Goal: Task Accomplishment & Management: Use online tool/utility

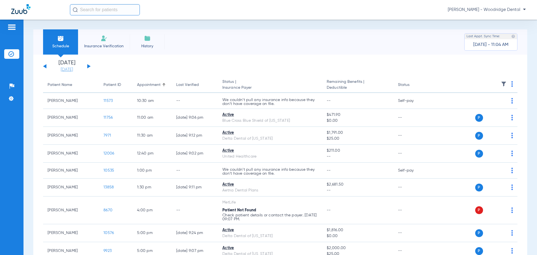
click at [72, 71] on link "[DATE]" at bounding box center [67, 70] width 34 height 6
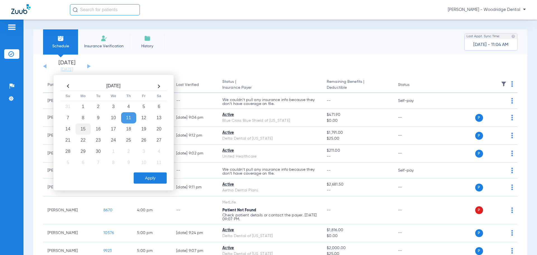
click at [83, 130] on td "15" at bounding box center [83, 128] width 15 height 11
click at [147, 174] on button "Apply" at bounding box center [150, 177] width 33 height 11
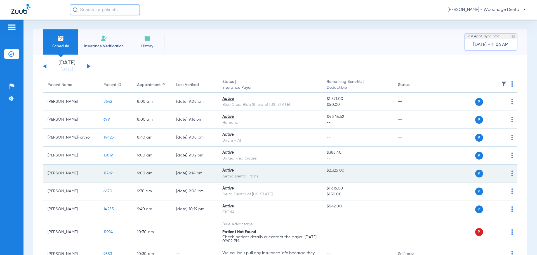
click at [107, 173] on span "11769" at bounding box center [107, 173] width 9 height 4
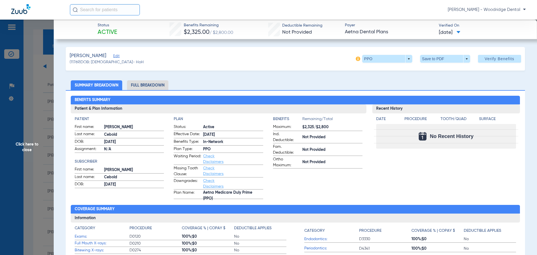
click at [163, 88] on li "Full Breakdown" at bounding box center [147, 85] width 41 height 10
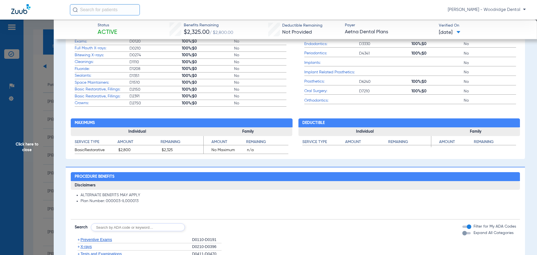
scroll to position [308, 0]
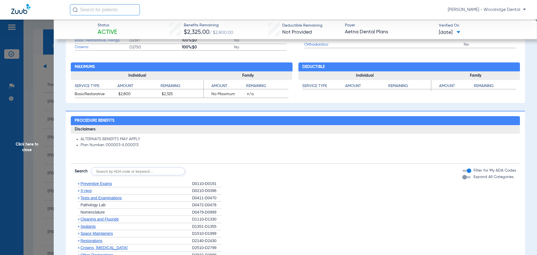
click at [143, 169] on input "text" at bounding box center [138, 171] width 94 height 8
type input "2991, 7953, 8090, 9944"
click button "Search" at bounding box center [206, 171] width 22 height 8
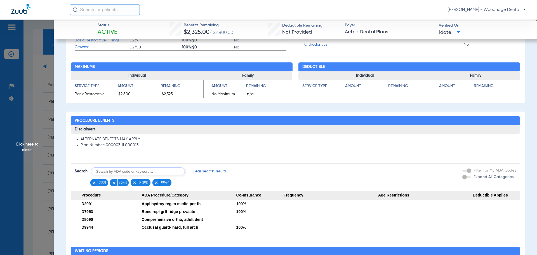
click at [26, 145] on span "Click here to close" at bounding box center [27, 147] width 54 height 255
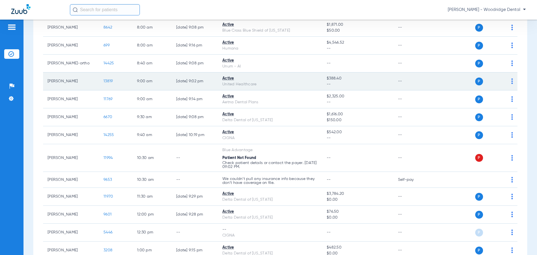
scroll to position [84, 0]
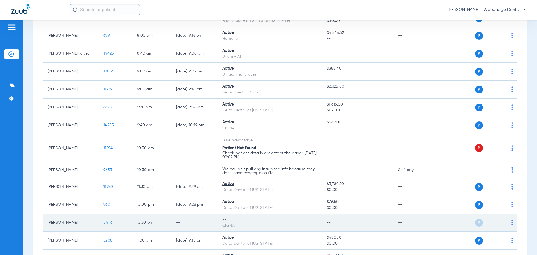
click at [114, 221] on td "5446" at bounding box center [116, 223] width 34 height 18
click at [109, 222] on span "5446" at bounding box center [107, 222] width 9 height 4
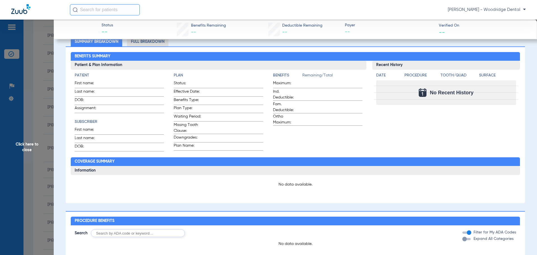
scroll to position [0, 0]
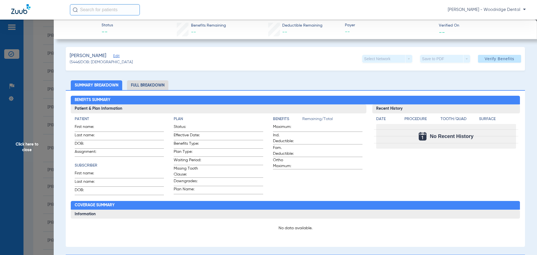
click at [115, 57] on span "Edit" at bounding box center [115, 56] width 5 height 5
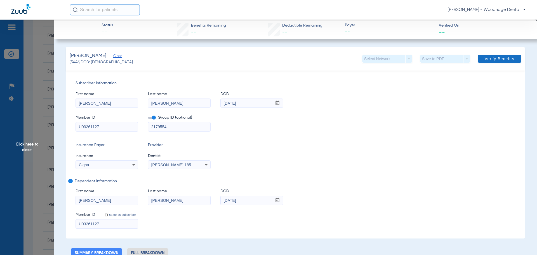
click at [502, 56] on span "Verify Benefits" at bounding box center [500, 58] width 30 height 4
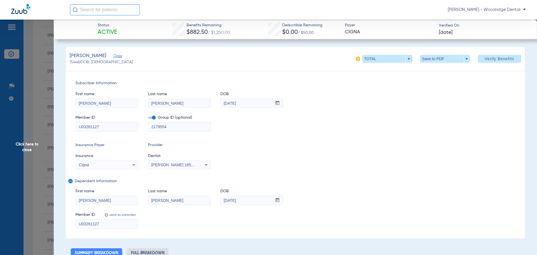
scroll to position [112, 0]
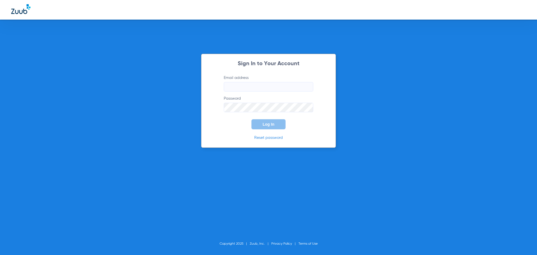
click at [249, 84] on input "Email address" at bounding box center [268, 87] width 89 height 10
type input "[EMAIL_ADDRESS][DOMAIN_NAME]"
click at [251, 119] on button "Log In" at bounding box center [268, 124] width 34 height 10
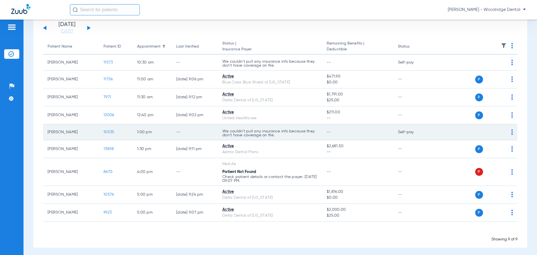
scroll to position [41, 0]
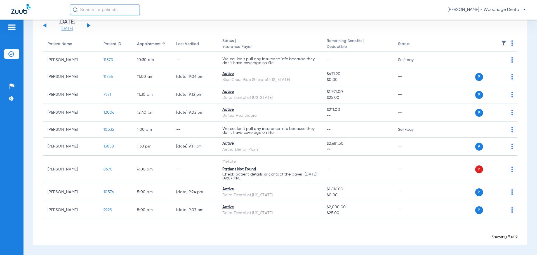
click at [63, 27] on link "[DATE]" at bounding box center [67, 29] width 34 height 6
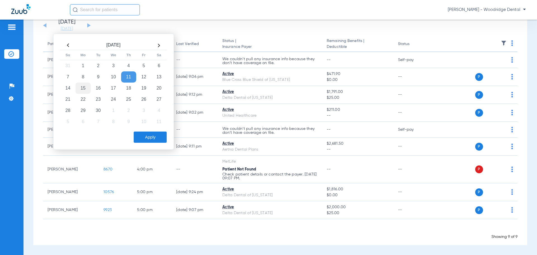
click at [80, 90] on td "15" at bounding box center [83, 88] width 15 height 11
click at [162, 143] on div "[DATE] Su Mo Tu We Th Fr Sa 31 1 2 3 4 5 6 7 8 9 10 11 12 13 14 15 16 17 18 19 …" at bounding box center [113, 92] width 121 height 116
click at [154, 137] on button "Apply" at bounding box center [150, 136] width 33 height 11
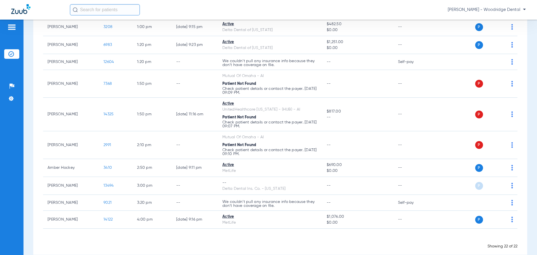
scroll to position [307, 0]
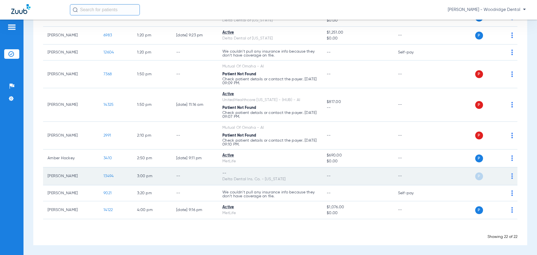
click at [111, 176] on span "13494" at bounding box center [108, 176] width 10 height 4
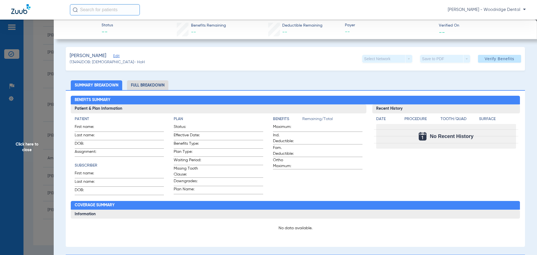
click at [156, 86] on li "Full Breakdown" at bounding box center [147, 85] width 41 height 10
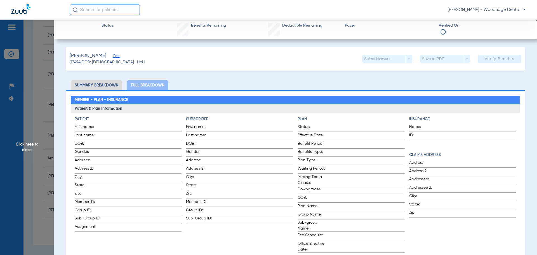
click at [29, 145] on span "Click here to close" at bounding box center [27, 147] width 54 height 255
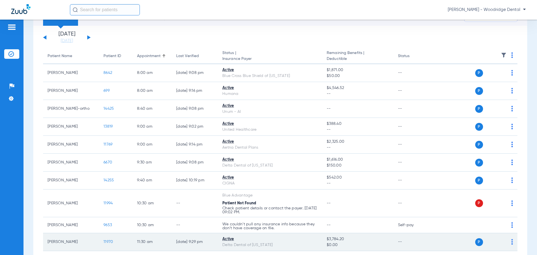
scroll to position [0, 0]
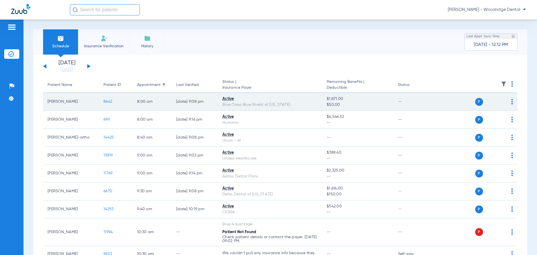
click at [108, 103] on span "8642" at bounding box center [107, 102] width 9 height 4
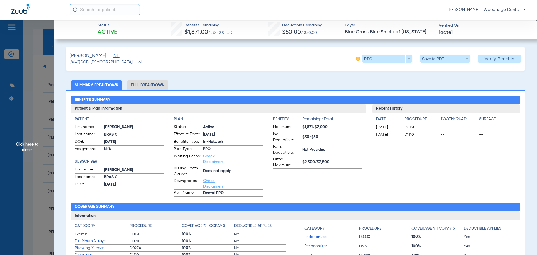
click at [155, 86] on li "Full Breakdown" at bounding box center [147, 85] width 41 height 10
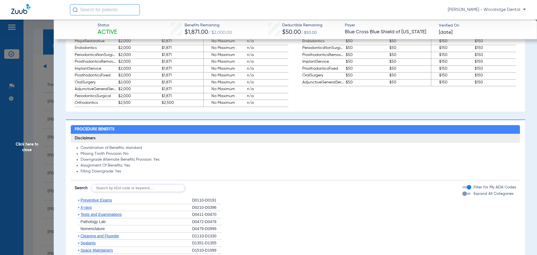
scroll to position [392, 0]
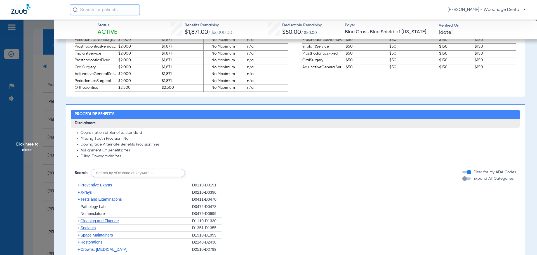
click at [142, 174] on input "text" at bounding box center [138, 173] width 94 height 8
type input "2991, 7953, 8090, 9944"
click button "Search" at bounding box center [206, 173] width 22 height 8
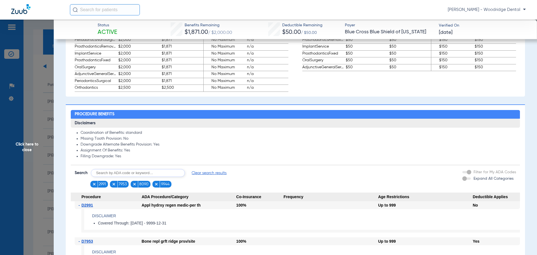
scroll to position [475, 0]
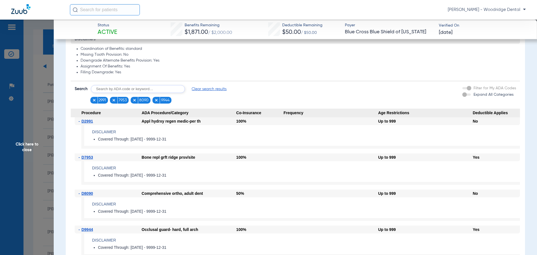
click at [201, 91] on span "Clear search results" at bounding box center [209, 89] width 35 height 6
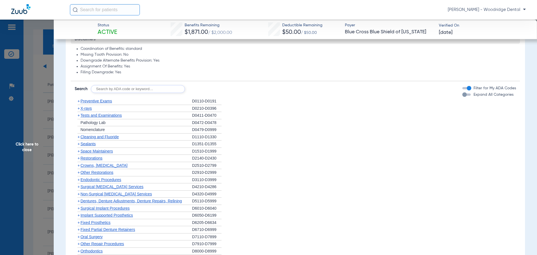
click at [77, 157] on span "+" at bounding box center [78, 158] width 2 height 4
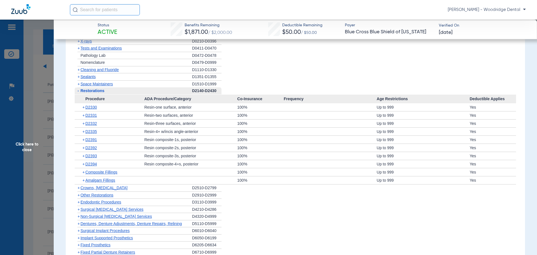
scroll to position [559, 0]
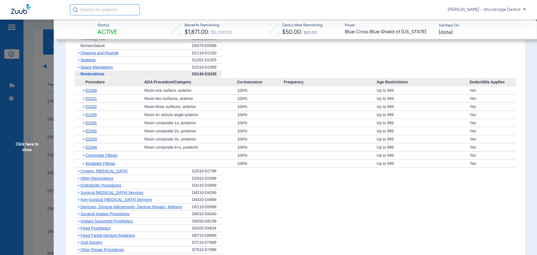
click at [78, 171] on span "+" at bounding box center [78, 171] width 2 height 4
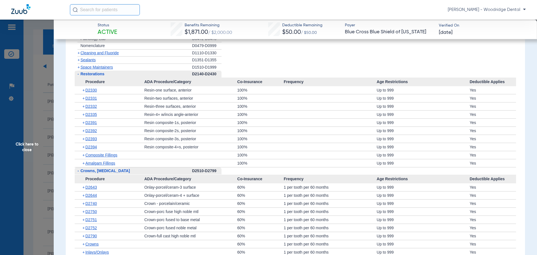
click at [25, 145] on span "Click here to close" at bounding box center [27, 147] width 54 height 255
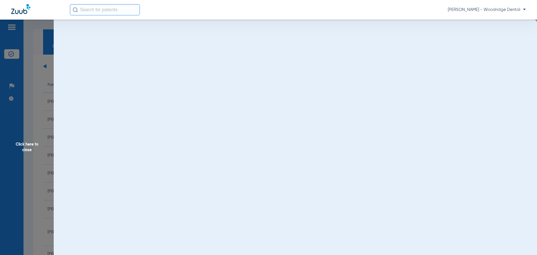
scroll to position [0, 0]
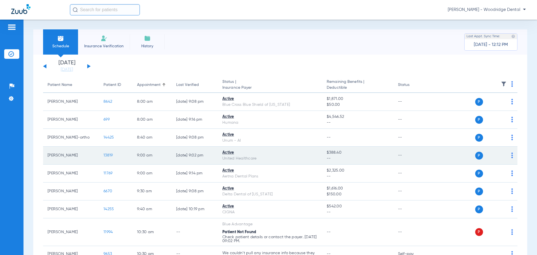
click at [109, 154] on span "13819" at bounding box center [107, 155] width 9 height 4
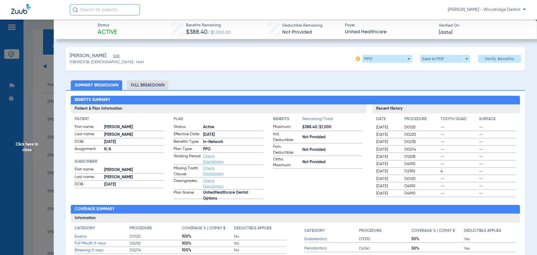
click at [146, 83] on li "Full Breakdown" at bounding box center [147, 85] width 41 height 10
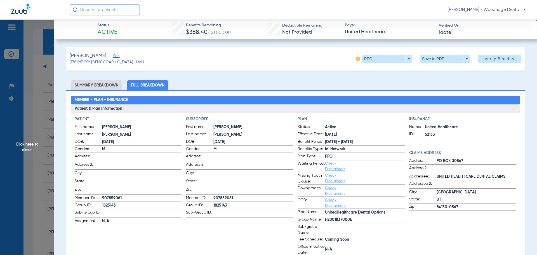
click at [109, 204] on span "1825143" at bounding box center [142, 205] width 80 height 6
copy span "1825143"
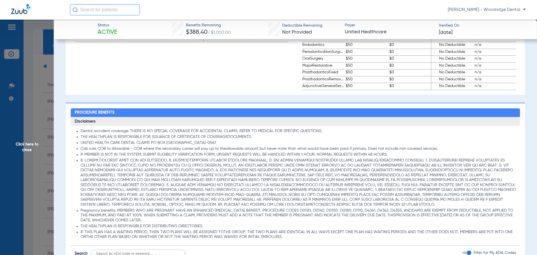
scroll to position [447, 0]
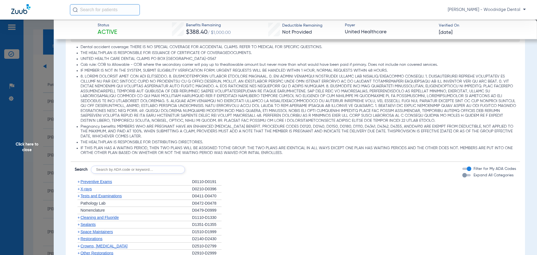
click at [149, 165] on form "Search Filter for My ADA Codes Expand All Categories" at bounding box center [295, 168] width 449 height 12
click at [149, 170] on input "text" at bounding box center [138, 170] width 94 height 8
type input "2991, 7953, 8090, 9944"
click button "Search" at bounding box center [206, 170] width 22 height 8
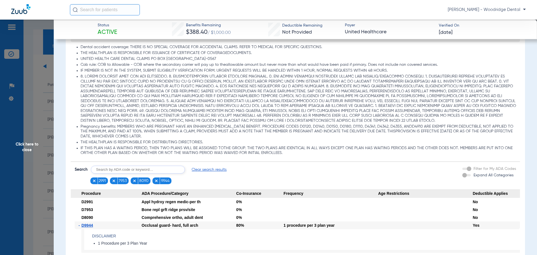
click at [30, 147] on span "Click here to close" at bounding box center [27, 147] width 54 height 255
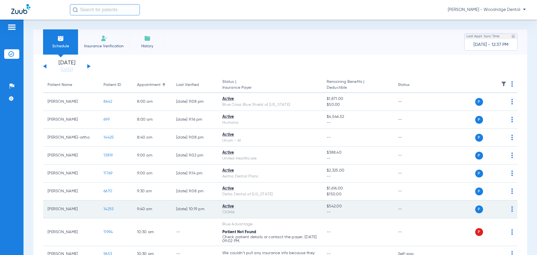
click at [108, 209] on span "14255" at bounding box center [108, 209] width 10 height 4
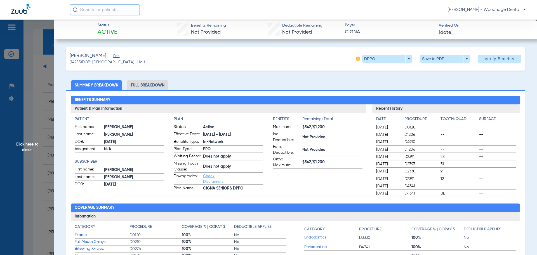
click at [157, 85] on li "Full Breakdown" at bounding box center [147, 85] width 41 height 10
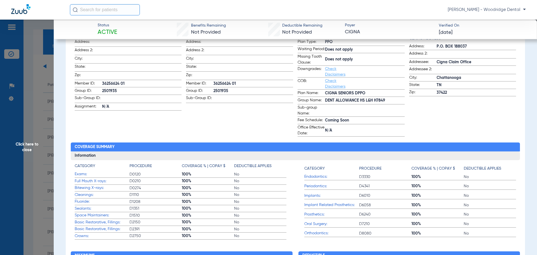
scroll to position [84, 0]
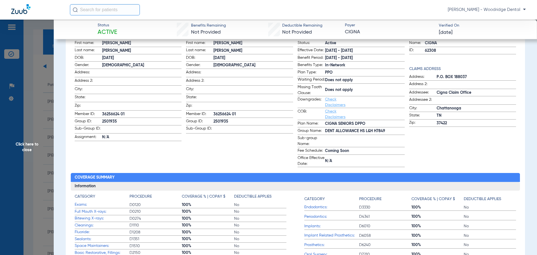
click at [460, 74] on label "Address: P.O. BOX 188037" at bounding box center [462, 77] width 107 height 7
click at [460, 76] on span "P.O. BOX 188037" at bounding box center [477, 77] width 80 height 6
copy span "188037"
click at [112, 121] on span "2501935" at bounding box center [142, 122] width 80 height 6
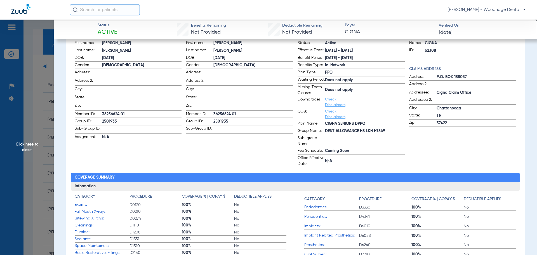
click at [112, 121] on span "2501935" at bounding box center [142, 122] width 80 height 6
copy span "2501935"
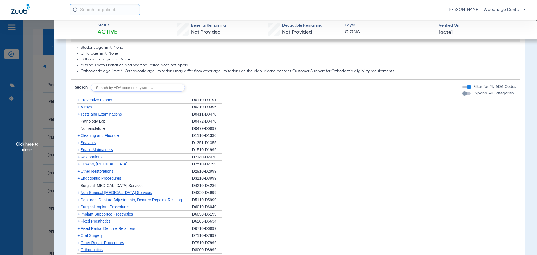
scroll to position [475, 0]
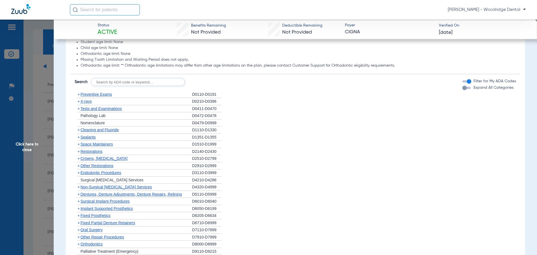
click at [140, 86] on input "text" at bounding box center [138, 82] width 94 height 8
click at [114, 86] on input "2991, 79+53, 8090, 9944" at bounding box center [138, 82] width 94 height 8
type input "2991, 7953, 8090, 9944"
click button "Search" at bounding box center [206, 82] width 22 height 8
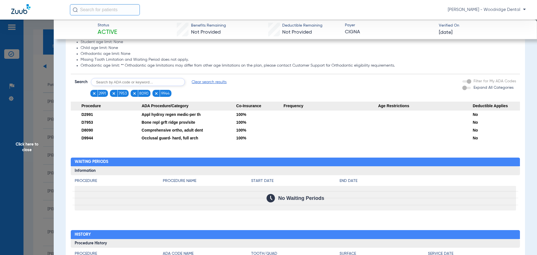
click at [26, 147] on span "Click here to close" at bounding box center [27, 147] width 54 height 255
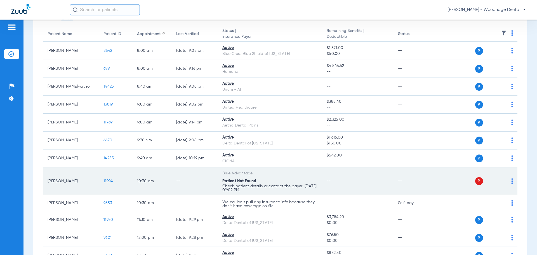
scroll to position [56, 0]
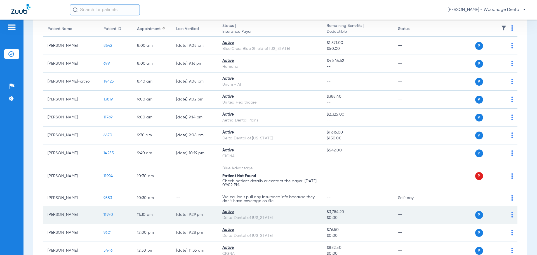
click at [107, 215] on span "11970" at bounding box center [108, 215] width 10 height 4
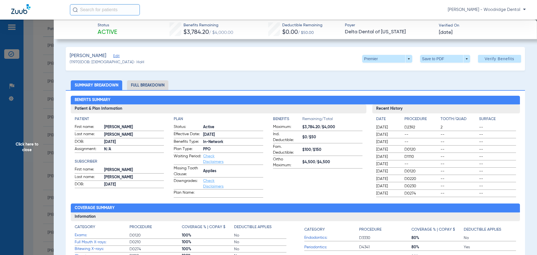
click at [149, 83] on li "Full Breakdown" at bounding box center [147, 85] width 41 height 10
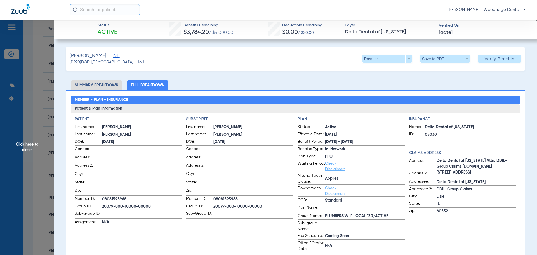
click at [134, 204] on span "20079-000-10000-00000" at bounding box center [142, 207] width 80 height 6
copy span "20079-000-10000-00000"
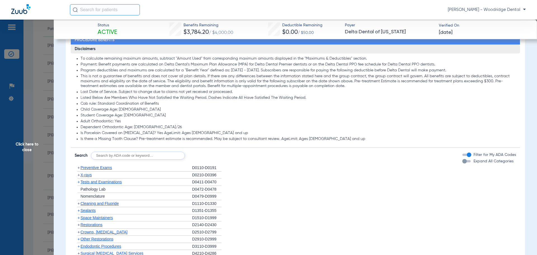
scroll to position [392, 0]
click at [135, 152] on input "text" at bounding box center [138, 155] width 94 height 8
type input "2991, 7953, 8090, 9944"
click button "Search" at bounding box center [206, 155] width 22 height 8
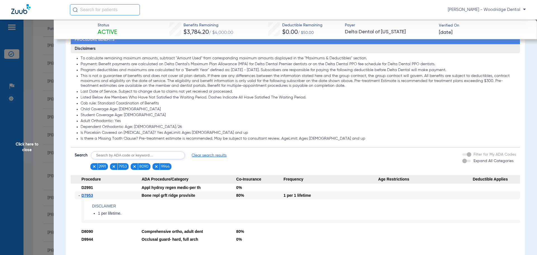
click at [20, 144] on span "Click here to close" at bounding box center [27, 147] width 54 height 255
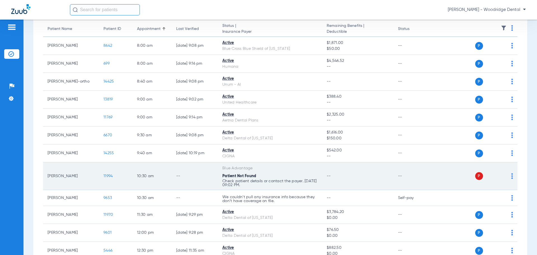
click at [110, 176] on span "11994" at bounding box center [107, 176] width 9 height 4
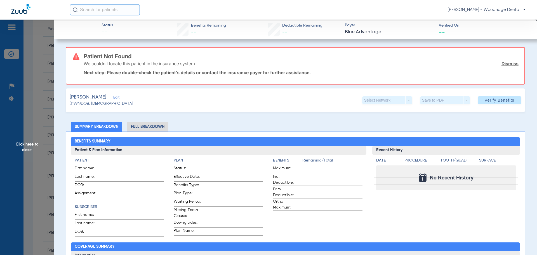
click at [145, 83] on div "Patient Not Found We couldn’t locate this patient in the insurance system. Dism…" at bounding box center [301, 66] width 435 height 36
click at [149, 126] on li "Full Breakdown" at bounding box center [147, 127] width 41 height 10
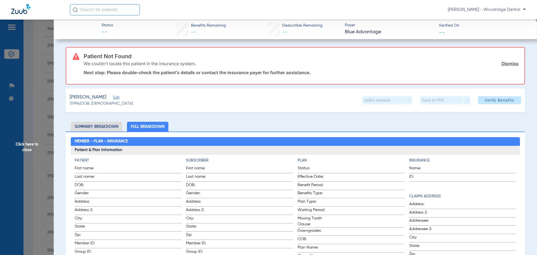
click at [24, 147] on span "Click here to close" at bounding box center [27, 147] width 54 height 255
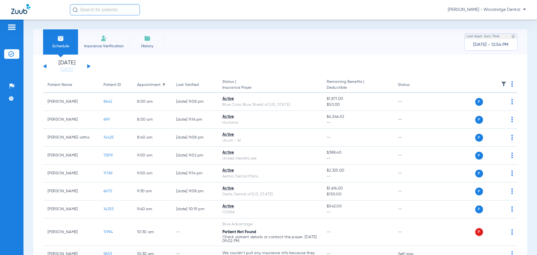
click at [101, 43] on span "Insurance Verification" at bounding box center [103, 46] width 43 height 6
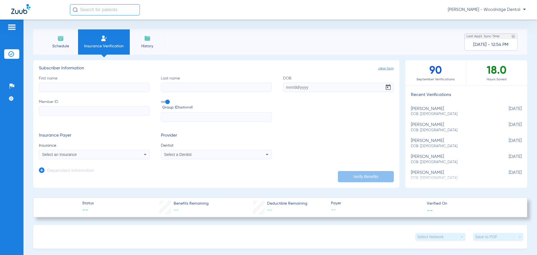
click at [100, 86] on input "First name" at bounding box center [94, 88] width 111 height 10
type input "[PERSON_NAME]"
type input "[DATE]"
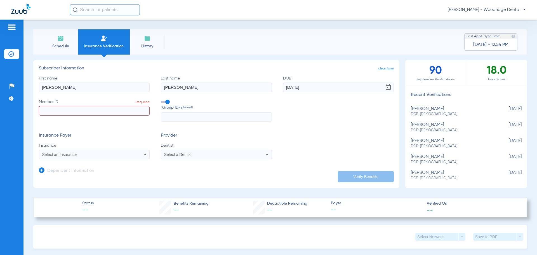
paste input "957097414"
type input "957097414"
click at [70, 155] on span "Select an Insurance" at bounding box center [59, 154] width 35 height 4
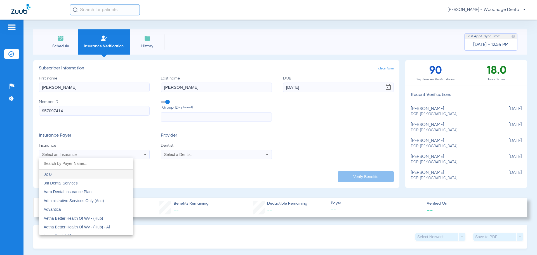
click at [74, 162] on input "dropdown search" at bounding box center [86, 163] width 94 height 11
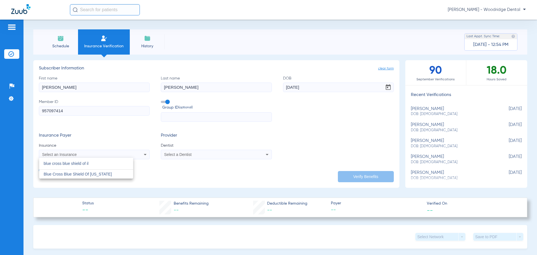
type input "blue cross blue shield of il"
click at [178, 154] on span "Select a Dentist" at bounding box center [177, 154] width 27 height 4
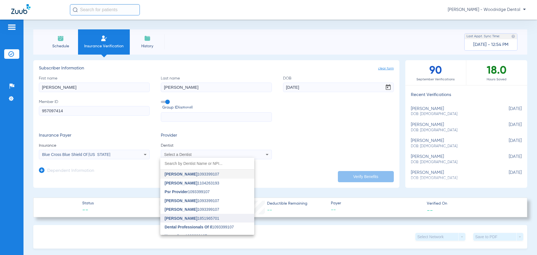
click at [202, 215] on mat-option "[PERSON_NAME] 1851965701" at bounding box center [207, 218] width 94 height 9
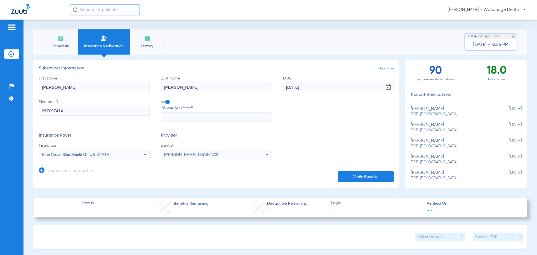
click at [213, 119] on input "text" at bounding box center [216, 117] width 111 height 10
type input "ist30p"
click at [365, 171] on button "Verify Benefits" at bounding box center [366, 176] width 56 height 11
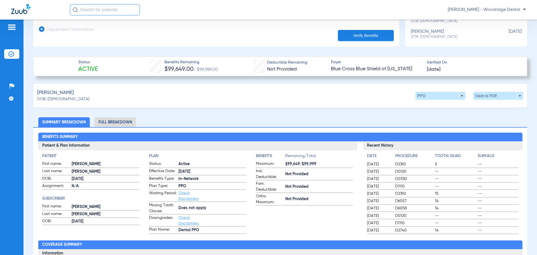
scroll to position [140, 0]
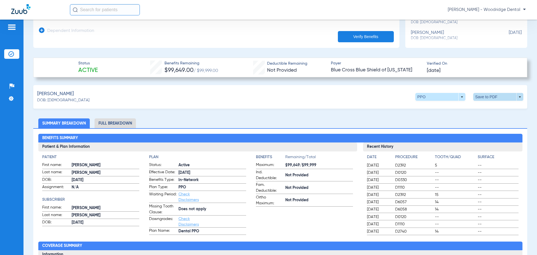
click at [514, 96] on span at bounding box center [498, 97] width 50 height 8
click at [435, 108] on mat-icon "insert_drive_file" at bounding box center [433, 107] width 7 height 7
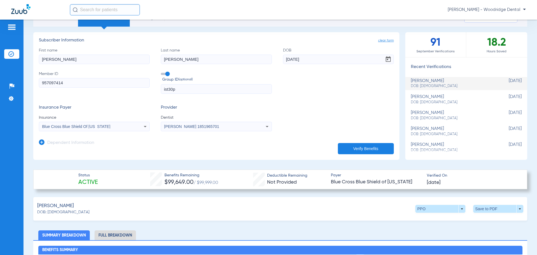
scroll to position [0, 0]
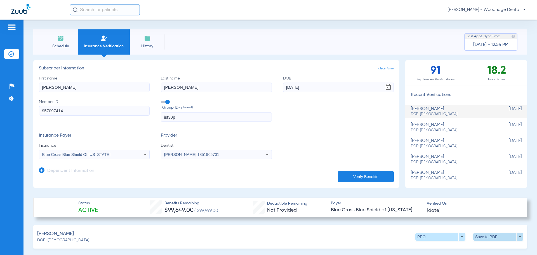
click at [515, 236] on span at bounding box center [498, 237] width 50 height 8
click at [515, 236] on div at bounding box center [268, 127] width 537 height 255
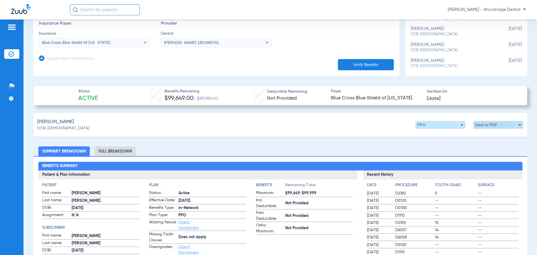
click at [482, 125] on span at bounding box center [498, 125] width 50 height 8
click at [444, 135] on span "Save to PDF" at bounding box center [452, 135] width 22 height 4
click at [466, 33] on div "Creating PDF" at bounding box center [488, 36] width 65 height 6
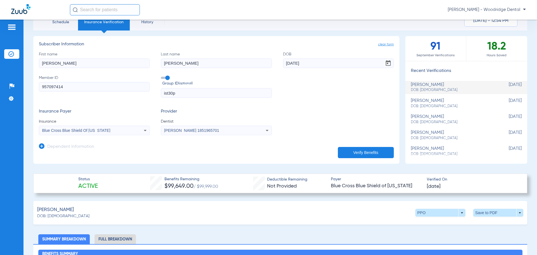
scroll to position [56, 0]
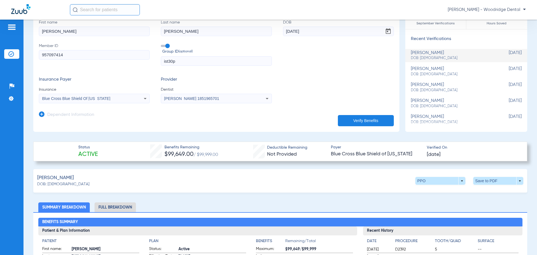
click at [114, 205] on li "Full Breakdown" at bounding box center [115, 207] width 41 height 10
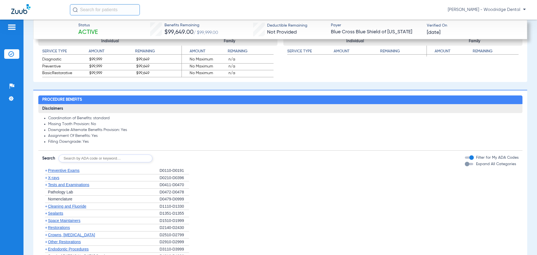
scroll to position [559, 0]
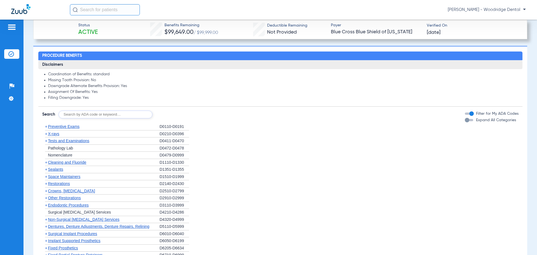
click at [112, 113] on input "text" at bounding box center [105, 114] width 94 height 8
type input "2991, 7953, 8090, 9944"
click button "Search" at bounding box center [173, 114] width 22 height 8
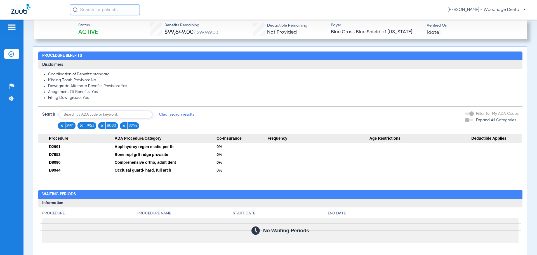
click at [15, 28] on img at bounding box center [11, 27] width 9 height 7
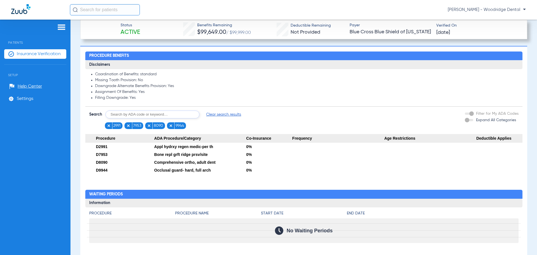
click at [48, 51] on span "Insurance Verification" at bounding box center [39, 54] width 44 height 6
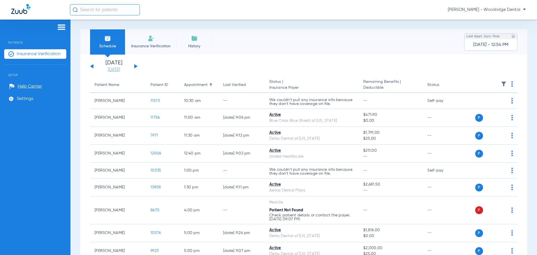
click at [117, 70] on link "[DATE]" at bounding box center [114, 70] width 34 height 6
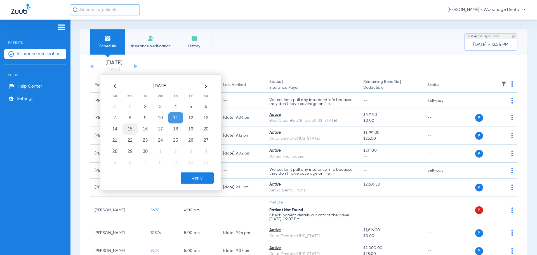
click at [131, 130] on td "15" at bounding box center [130, 128] width 15 height 11
click at [198, 183] on button "Apply" at bounding box center [197, 177] width 33 height 11
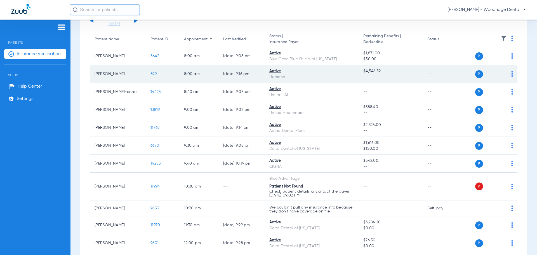
scroll to position [112, 0]
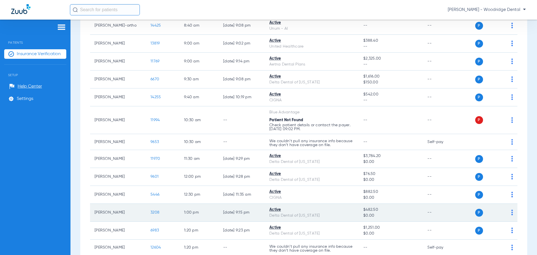
click at [157, 213] on span "3208" at bounding box center [154, 212] width 9 height 4
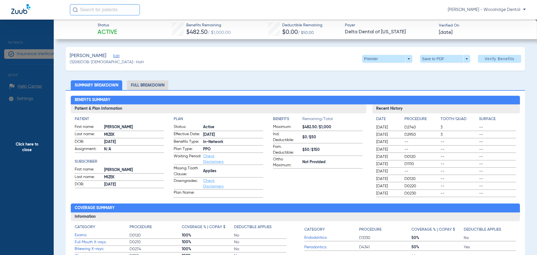
click at [138, 84] on li "Full Breakdown" at bounding box center [147, 85] width 41 height 10
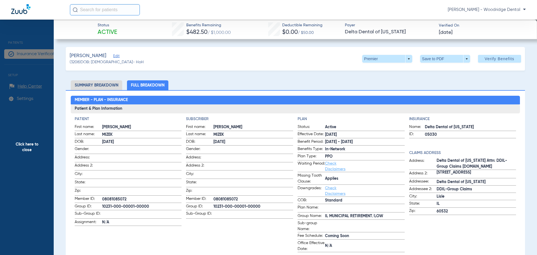
click at [137, 205] on span "10231-000-00001-00000" at bounding box center [142, 207] width 80 height 6
copy span "10231-000-00001-00000"
click at [117, 198] on span "08081085072" at bounding box center [142, 199] width 80 height 6
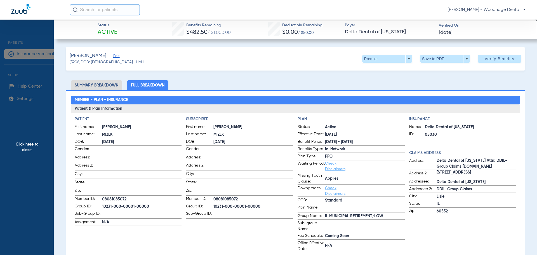
click at [114, 197] on span "08081085072" at bounding box center [142, 199] width 80 height 6
copy span "08081085072"
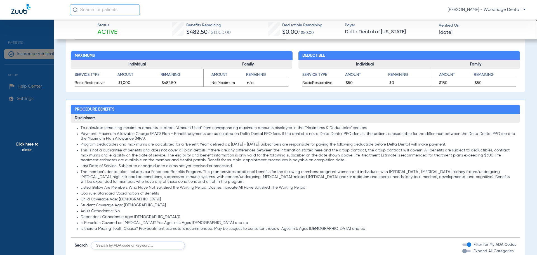
scroll to position [364, 0]
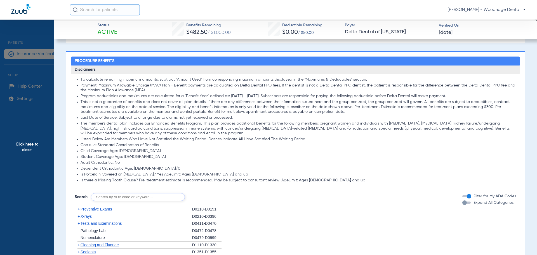
click at [125, 200] on input "text" at bounding box center [138, 197] width 94 height 8
type input "2991, 7953, 8090, 9944"
click button "Search" at bounding box center [206, 197] width 22 height 8
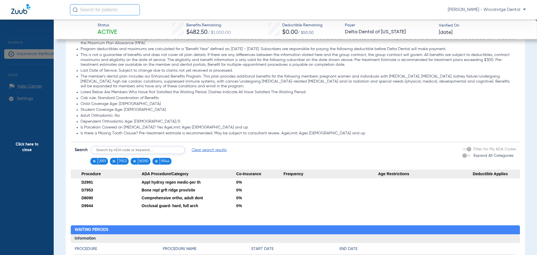
scroll to position [420, 0]
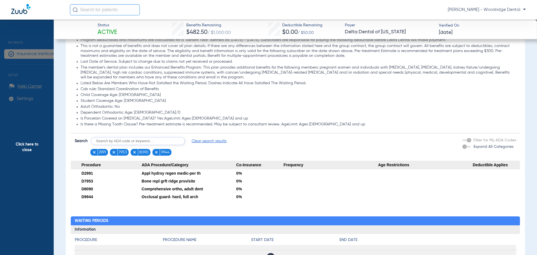
click at [30, 149] on span "Click here to close" at bounding box center [27, 147] width 54 height 255
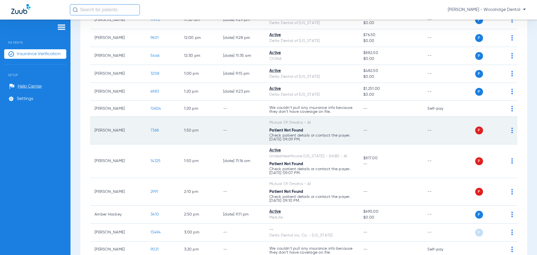
scroll to position [252, 0]
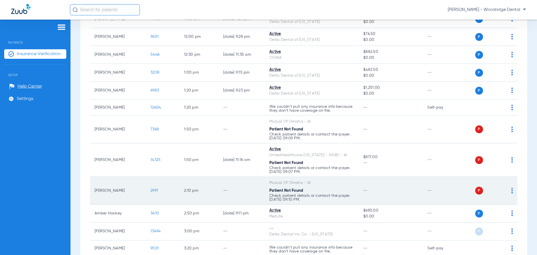
click at [156, 191] on span "2991" at bounding box center [154, 191] width 8 height 4
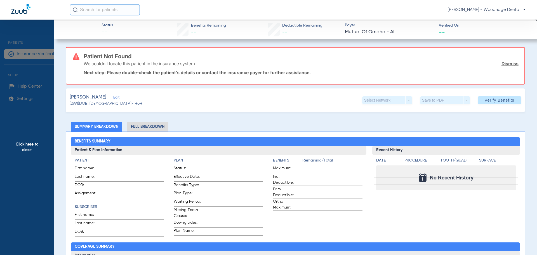
click at [29, 148] on span "Click here to close" at bounding box center [27, 147] width 54 height 255
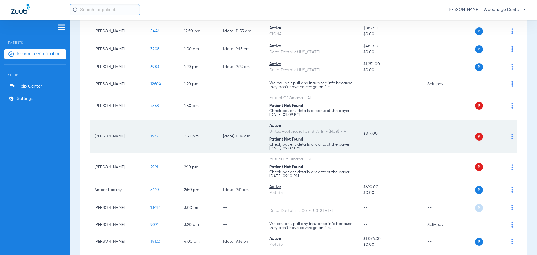
scroll to position [307, 0]
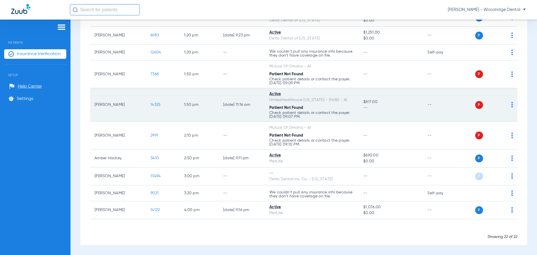
click at [152, 103] on span "14325" at bounding box center [155, 105] width 10 height 4
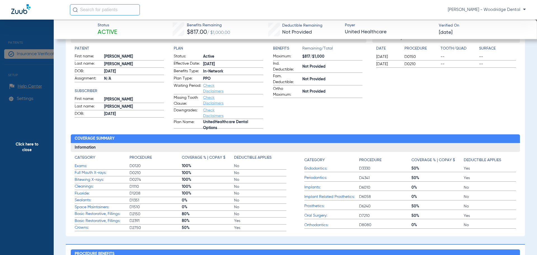
scroll to position [28, 0]
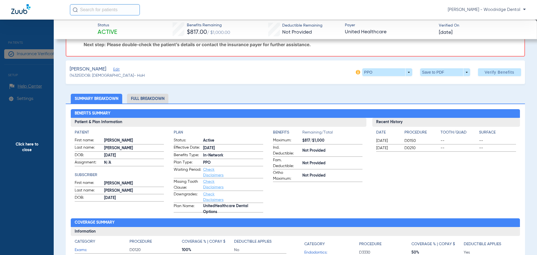
click at [153, 98] on li "Full Breakdown" at bounding box center [147, 99] width 41 height 10
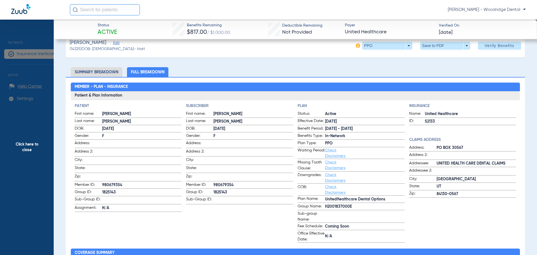
scroll to position [56, 0]
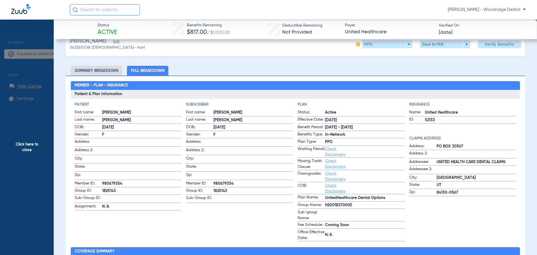
click at [114, 188] on span "1825143" at bounding box center [142, 191] width 80 height 6
copy span "1825143"
click at [108, 182] on span "980679354" at bounding box center [142, 184] width 80 height 6
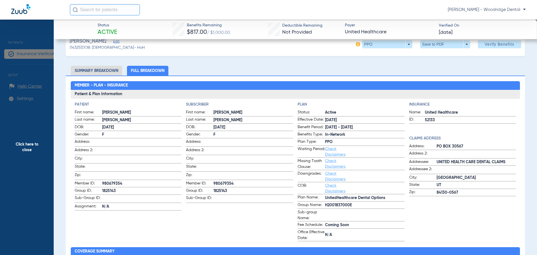
copy span "980679354"
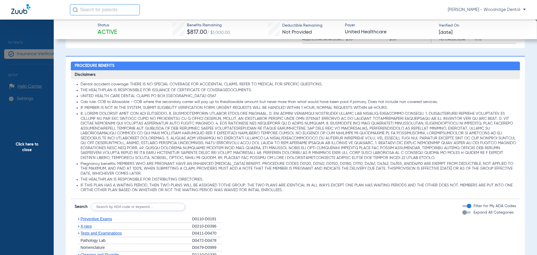
scroll to position [503, 0]
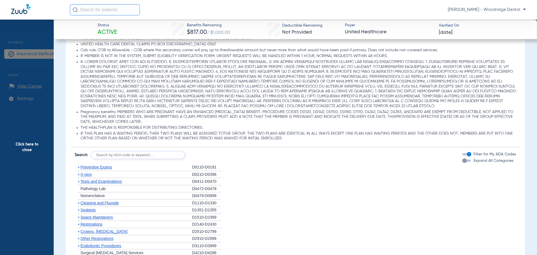
click at [117, 155] on input "text" at bounding box center [138, 155] width 94 height 8
type input "2991, 7953, 8090, 9944"
click button "Search" at bounding box center [206, 155] width 22 height 8
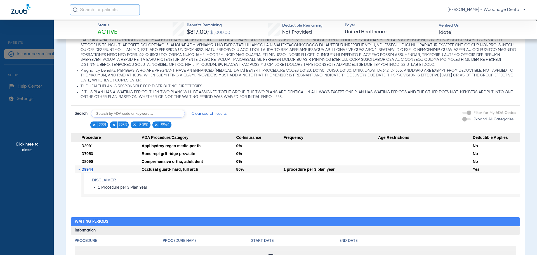
scroll to position [462, 0]
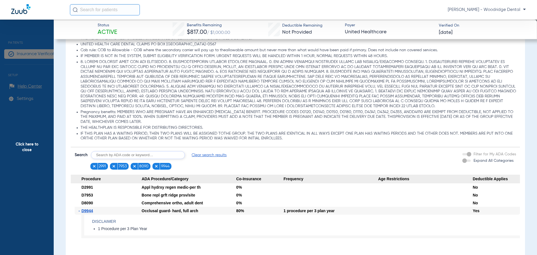
click at [199, 156] on span "Clear search results" at bounding box center [209, 155] width 35 height 6
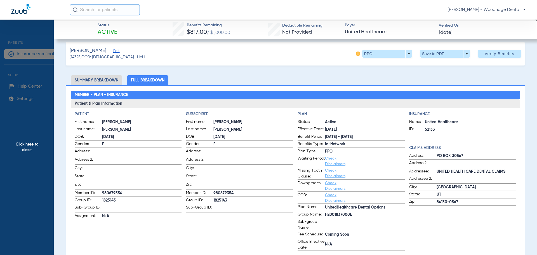
scroll to position [0, 0]
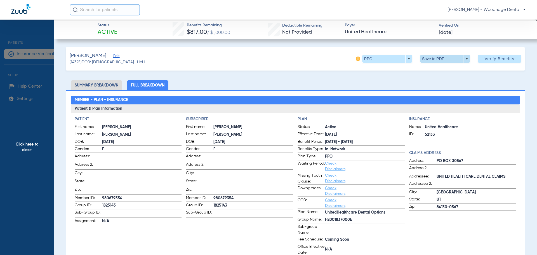
click at [440, 56] on span at bounding box center [444, 58] width 13 height 13
click at [438, 72] on button "insert_drive_file Save to PDF" at bounding box center [437, 69] width 42 height 11
click at [28, 146] on span "Click here to close" at bounding box center [27, 147] width 54 height 255
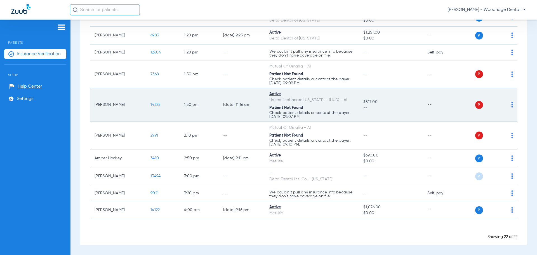
click at [157, 104] on span "14325" at bounding box center [155, 105] width 10 height 4
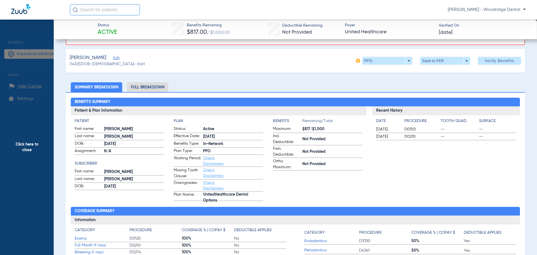
scroll to position [28, 0]
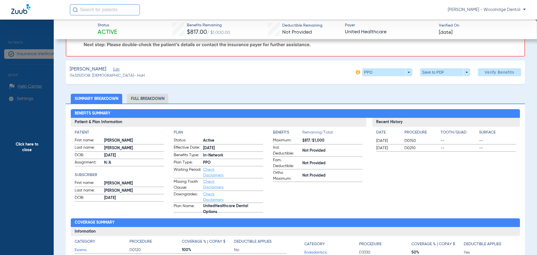
click at [31, 145] on span "Click here to close" at bounding box center [27, 147] width 54 height 255
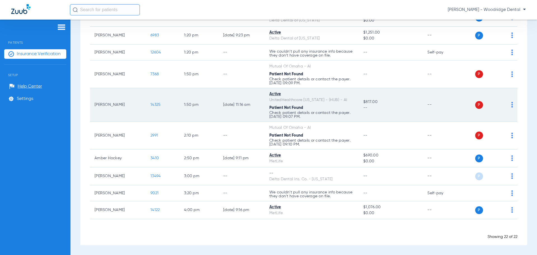
click at [511, 105] on img at bounding box center [512, 105] width 2 height 6
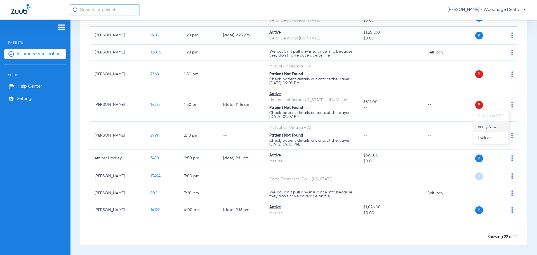
click at [494, 128] on span "Verify Now" at bounding box center [491, 127] width 26 height 4
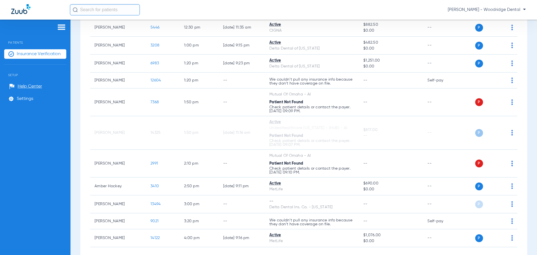
scroll to position [307, 0]
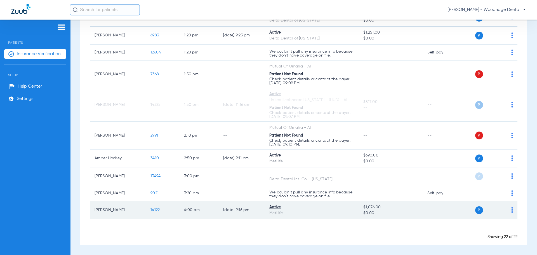
click at [154, 209] on span "14122" at bounding box center [154, 210] width 9 height 4
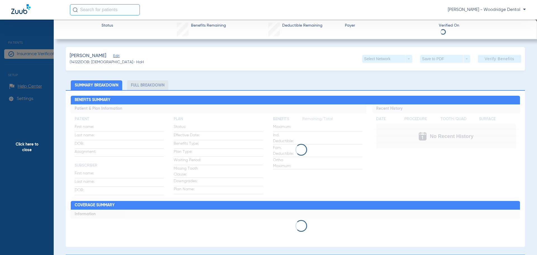
click at [151, 84] on li "Full Breakdown" at bounding box center [147, 85] width 41 height 10
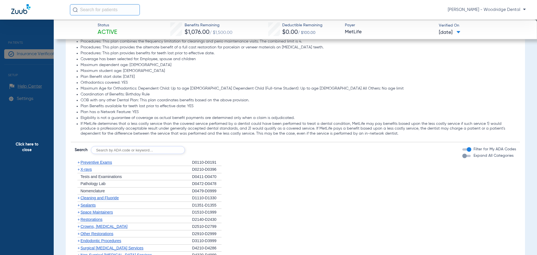
scroll to position [531, 0]
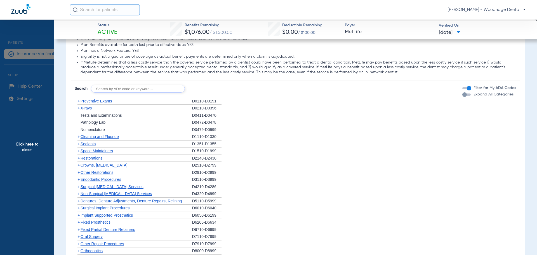
click at [162, 90] on input "text" at bounding box center [138, 89] width 94 height 8
type input "2991, 7953, 8090, 9944"
click button "Search" at bounding box center [206, 89] width 22 height 8
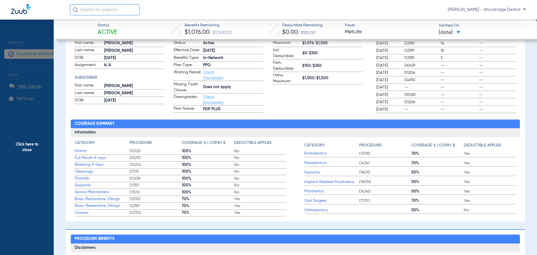
scroll to position [56, 0]
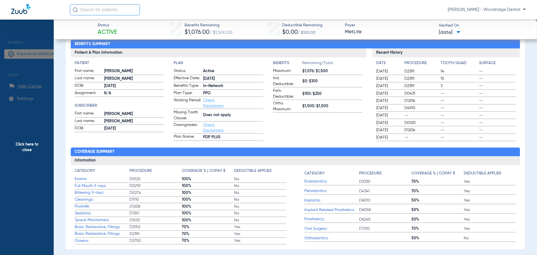
click at [24, 147] on span "Click here to close" at bounding box center [27, 147] width 54 height 255
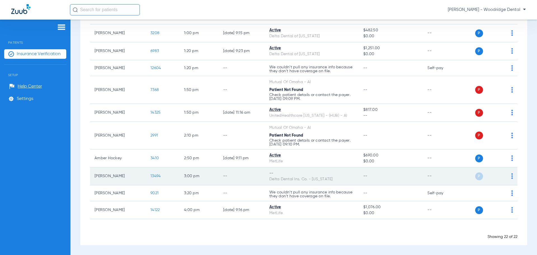
click at [155, 175] on span "13494" at bounding box center [155, 176] width 10 height 4
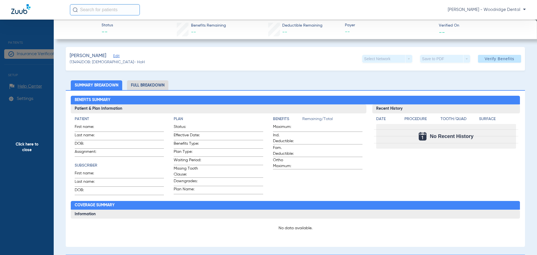
click at [144, 81] on li "Full Breakdown" at bounding box center [147, 85] width 41 height 10
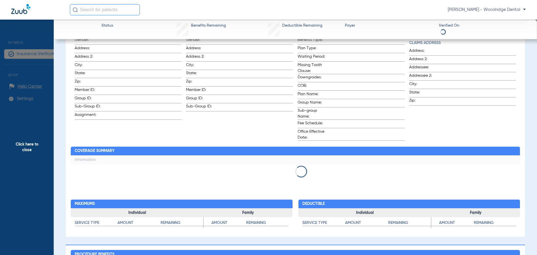
scroll to position [196, 0]
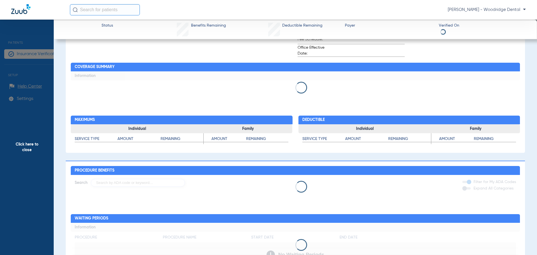
click at [21, 145] on span "Click here to close" at bounding box center [27, 147] width 54 height 255
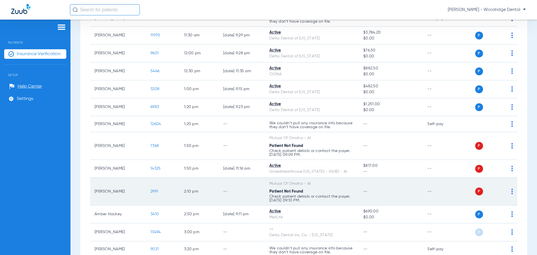
scroll to position [291, 0]
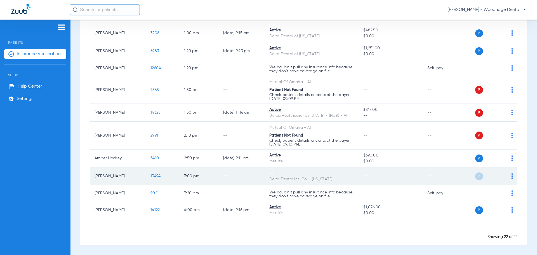
click at [156, 175] on span "13494" at bounding box center [155, 176] width 10 height 4
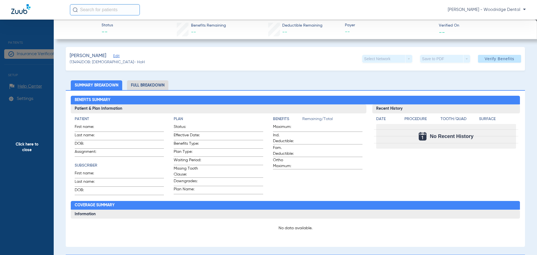
click at [113, 55] on span "Edit" at bounding box center [115, 56] width 5 height 5
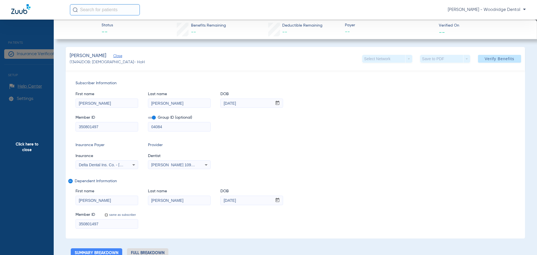
click at [166, 125] on input "04084" at bounding box center [179, 126] width 62 height 9
paste input "-01034"
type input "04084-01034"
click at [89, 127] on input "350801497" at bounding box center [107, 126] width 62 height 9
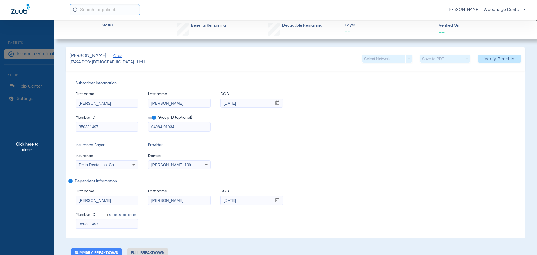
click at [89, 127] on input "350801497" at bounding box center [107, 126] width 62 height 9
paste input "114593298402"
type input "114593298402"
click at [231, 138] on div "Subscriber Information First name [PERSON_NAME] name [PERSON_NAME] mm / dd / yy…" at bounding box center [295, 154] width 459 height 168
click at [208, 164] on icon at bounding box center [206, 164] width 7 height 7
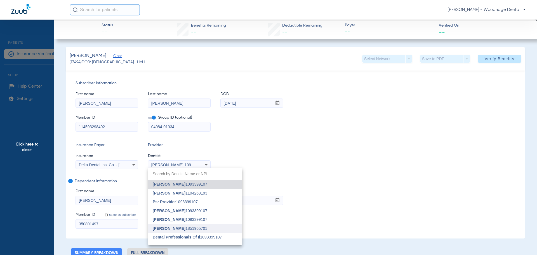
click at [195, 226] on span "[PERSON_NAME] 1851965701" at bounding box center [180, 228] width 55 height 4
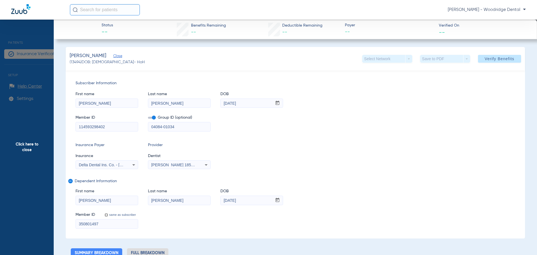
click at [249, 155] on div "Insurance Payer Insurance Delta Dental Ins. Co. - [US_STATE] Provider Dentist […" at bounding box center [296, 155] width 440 height 27
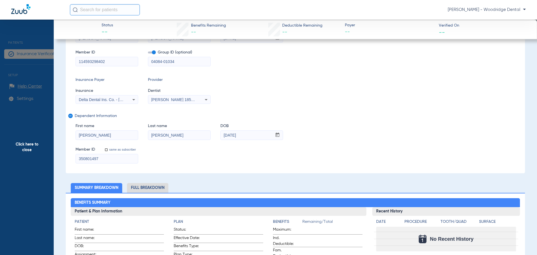
scroll to position [56, 0]
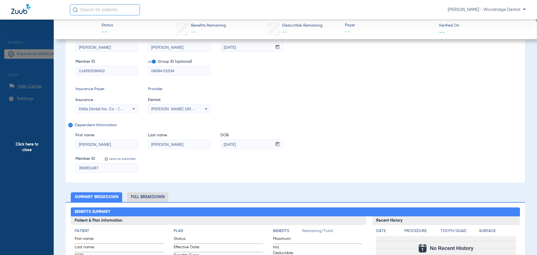
click at [102, 69] on input "114593298402" at bounding box center [107, 70] width 62 height 9
click at [91, 168] on input "350801497" at bounding box center [107, 167] width 62 height 9
paste input "114593298402"
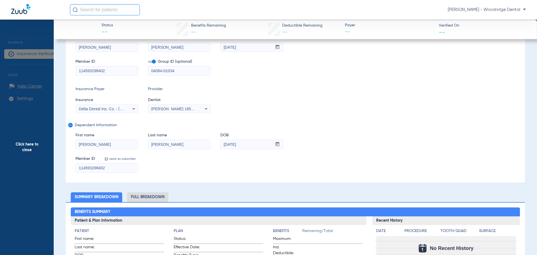
type input "114593298402"
click at [111, 73] on input "114593298402" at bounding box center [107, 70] width 62 height 9
type input "11459329840"
click at [269, 86] on div "Subscriber Information First name [PERSON_NAME] name [PERSON_NAME] mm / dd / yy…" at bounding box center [295, 99] width 459 height 168
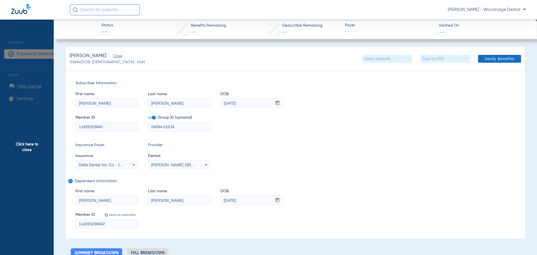
click at [497, 61] on span "Verify Benefits" at bounding box center [500, 58] width 30 height 4
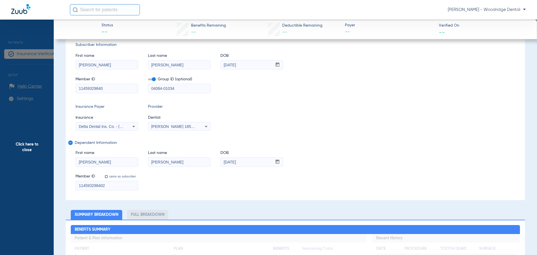
scroll to position [112, 0]
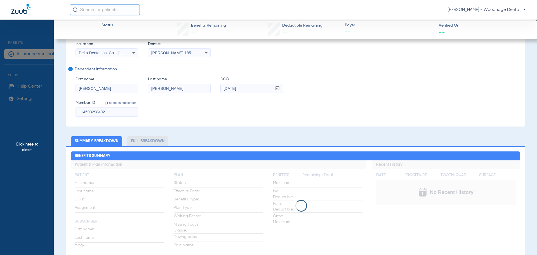
click at [34, 144] on span "Click here to close" at bounding box center [27, 147] width 54 height 255
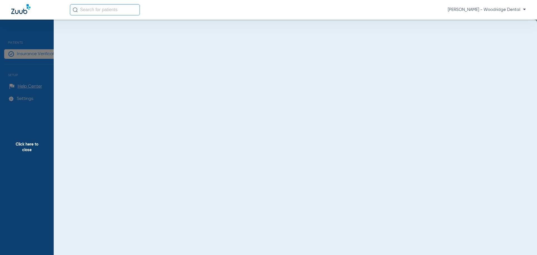
scroll to position [0, 0]
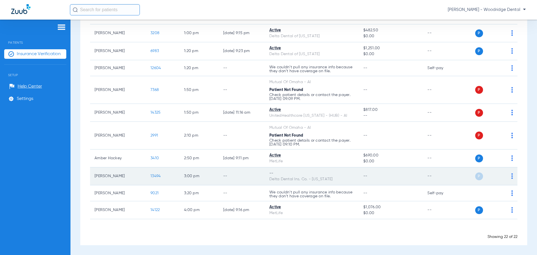
click at [511, 175] on img at bounding box center [512, 176] width 2 height 6
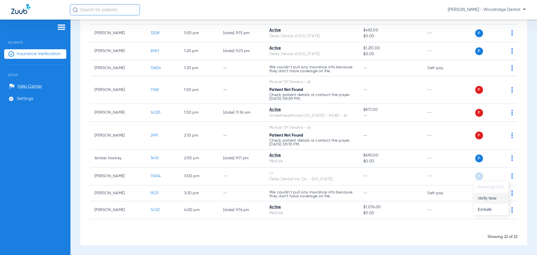
click at [493, 199] on span "Verify Now" at bounding box center [491, 198] width 26 height 4
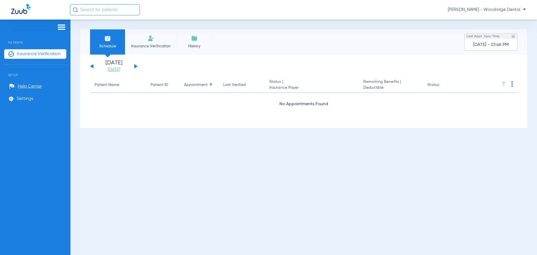
click at [117, 69] on link "[DATE]" at bounding box center [114, 70] width 34 height 6
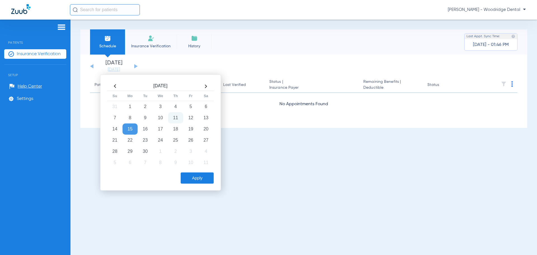
click at [131, 129] on td "15" at bounding box center [130, 128] width 15 height 11
click at [201, 177] on button "Apply" at bounding box center [197, 177] width 33 height 11
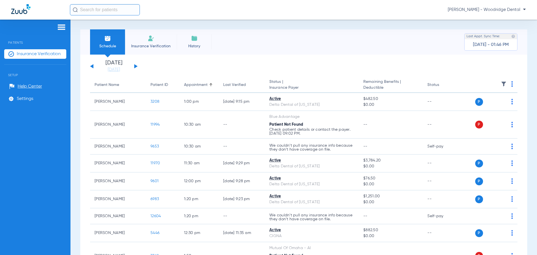
click at [142, 42] on li "Insurance Verification" at bounding box center [151, 41] width 52 height 25
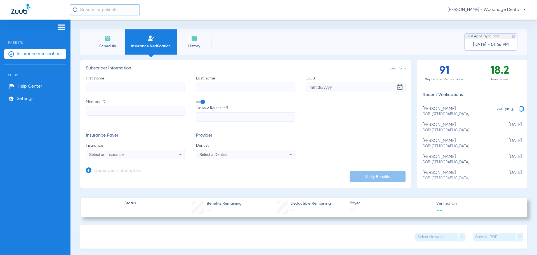
click at [137, 84] on input "First name" at bounding box center [135, 88] width 99 height 10
click at [114, 87] on input "First name Required" at bounding box center [135, 88] width 99 height 10
type input "[PERSON_NAME]"
type input "[DATE]"
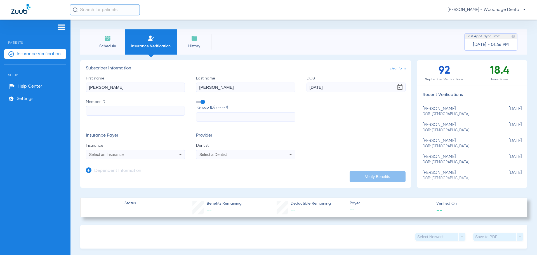
paste input "114593298401"
type input "114593298401"
click at [204, 117] on input "text" at bounding box center [245, 117] width 99 height 10
type input "04084-01034"
click at [163, 156] on div "Select an Insurance" at bounding box center [135, 154] width 98 height 7
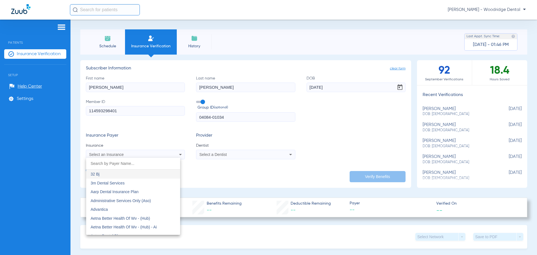
click at [161, 153] on div at bounding box center [268, 127] width 537 height 255
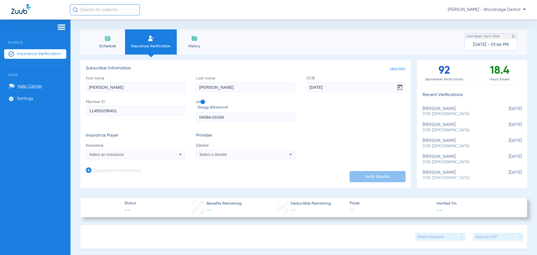
click at [164, 152] on div "Select an Insurance" at bounding box center [135, 154] width 98 height 7
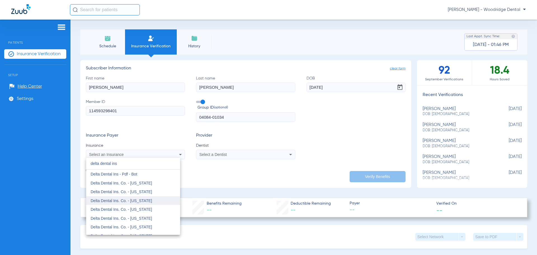
type input "delta dental ins"
click at [138, 198] on span "Delta Dental Ins. Co. - [US_STATE]" at bounding box center [122, 200] width 62 height 4
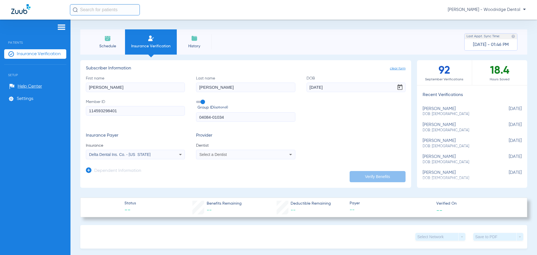
click at [213, 155] on span "Select a Dentist" at bounding box center [212, 154] width 27 height 4
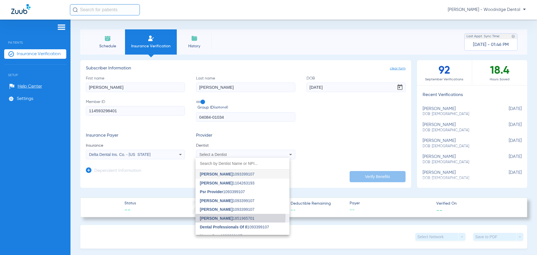
click at [218, 216] on span "[PERSON_NAME]" at bounding box center [216, 218] width 33 height 4
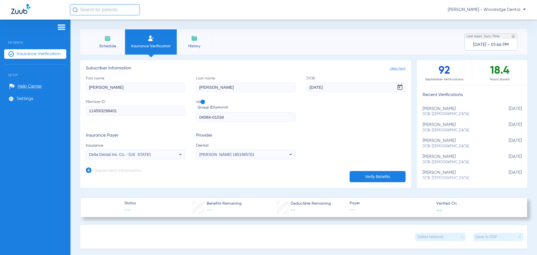
click at [387, 173] on button "Verify Benefits" at bounding box center [378, 176] width 56 height 11
click at [137, 111] on input "114593298401" at bounding box center [135, 111] width 99 height 10
type input "114593298401"
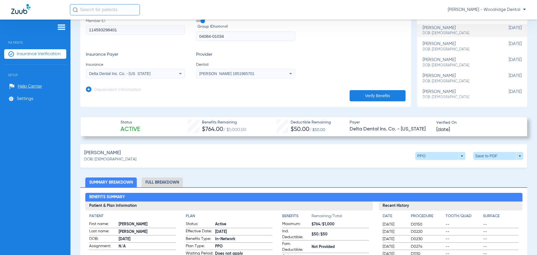
scroll to position [84, 0]
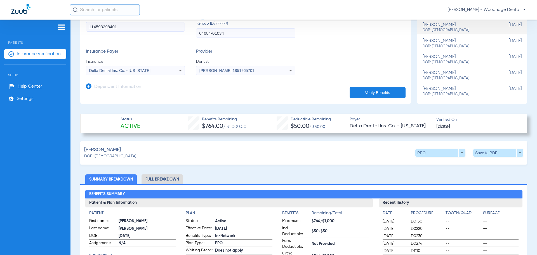
click at [160, 181] on li "Full Breakdown" at bounding box center [162, 179] width 41 height 10
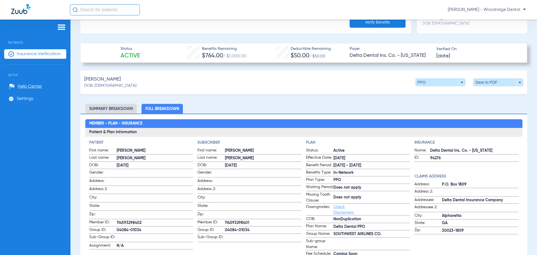
scroll to position [196, 0]
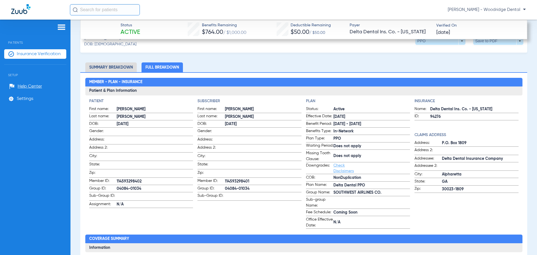
click at [436, 116] on span "94276" at bounding box center [474, 117] width 88 height 6
copy span "94276"
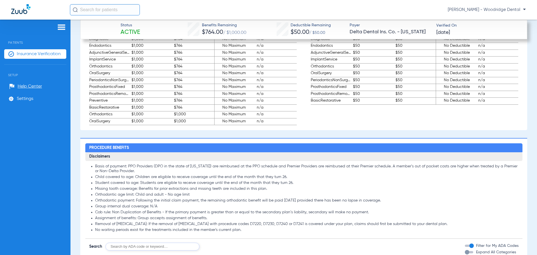
scroll to position [643, 0]
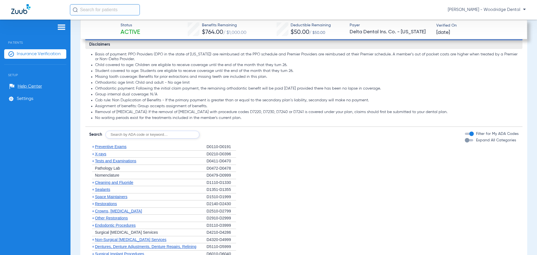
click at [178, 138] on input "text" at bounding box center [152, 135] width 94 height 8
type input "2"
type input "2991, 7953, 8090, 9944"
click button "Search" at bounding box center [220, 135] width 22 height 8
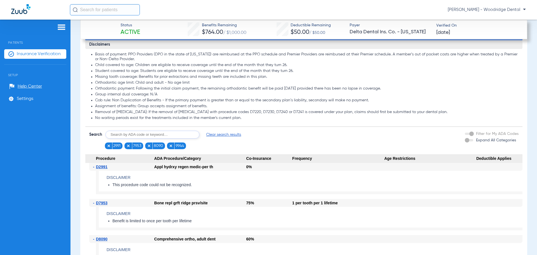
click at [156, 138] on input "text" at bounding box center [152, 135] width 94 height 8
type input "4910"
click button "Search" at bounding box center [220, 135] width 22 height 8
